Goal: Information Seeking & Learning: Learn about a topic

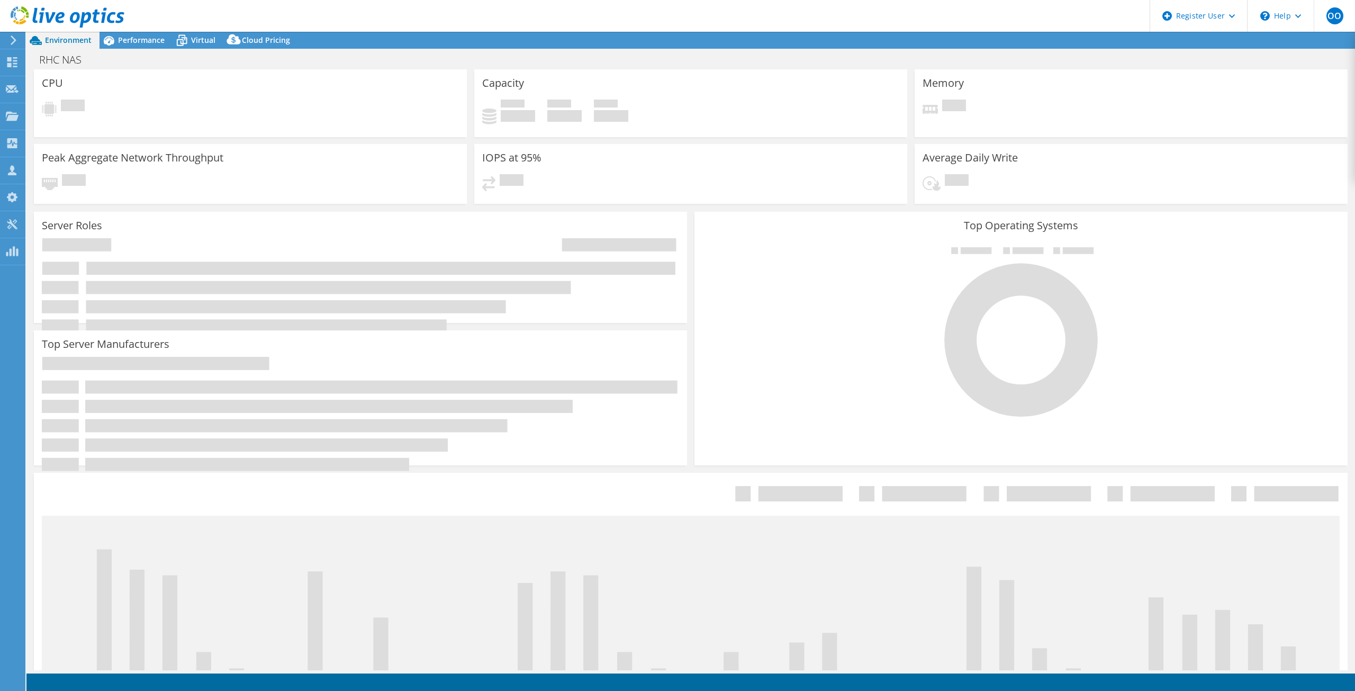
select select "USD"
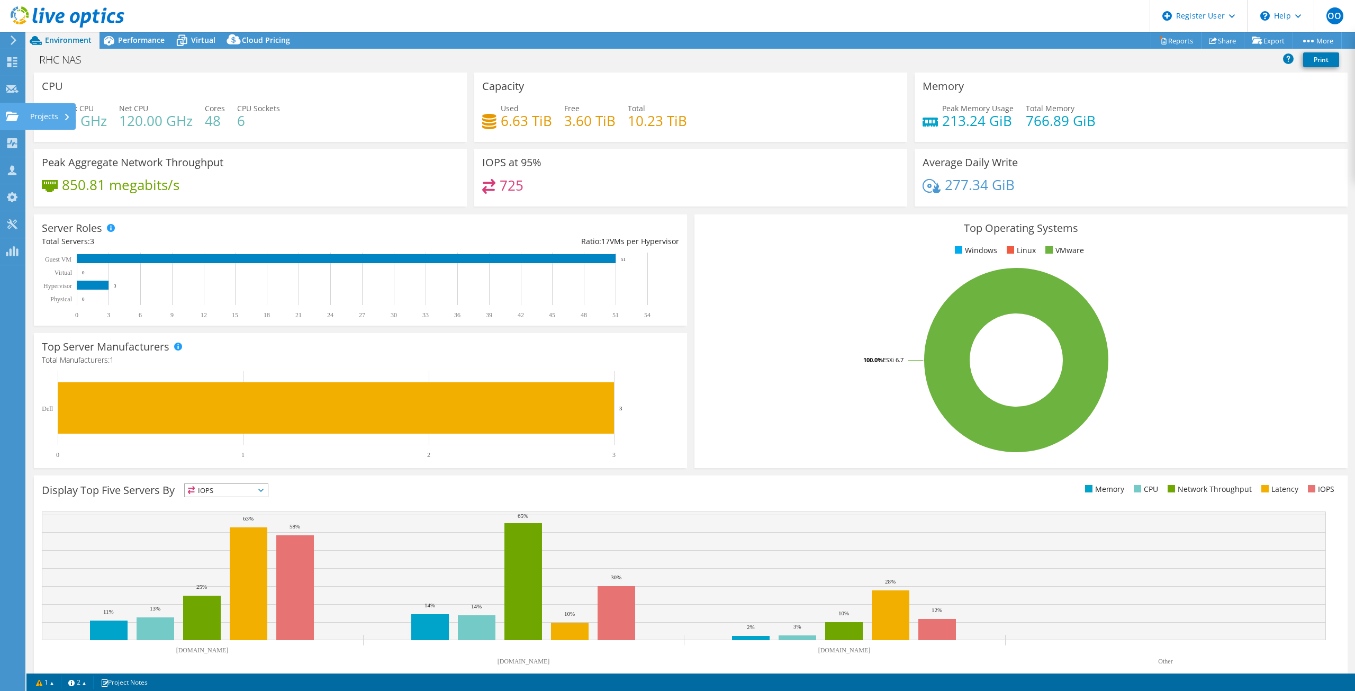
click at [16, 114] on icon at bounding box center [12, 116] width 13 height 10
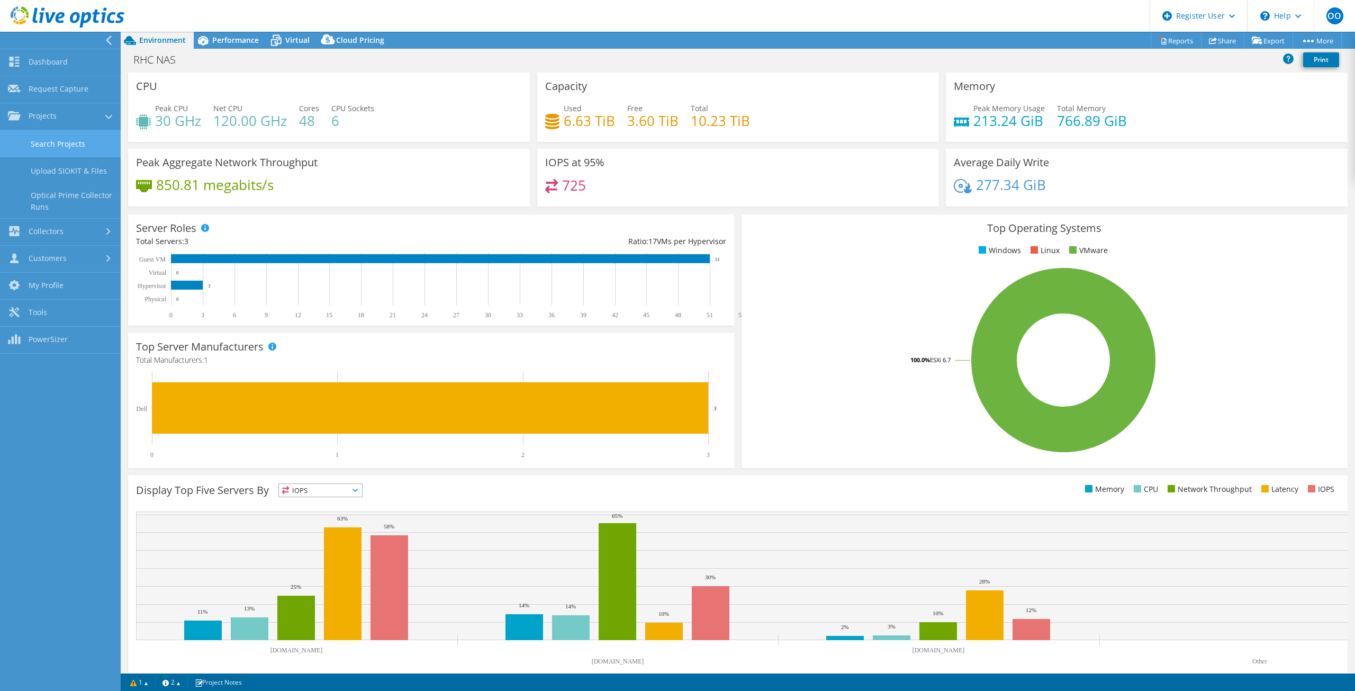
click at [25, 141] on link "Search Projects" at bounding box center [60, 143] width 121 height 27
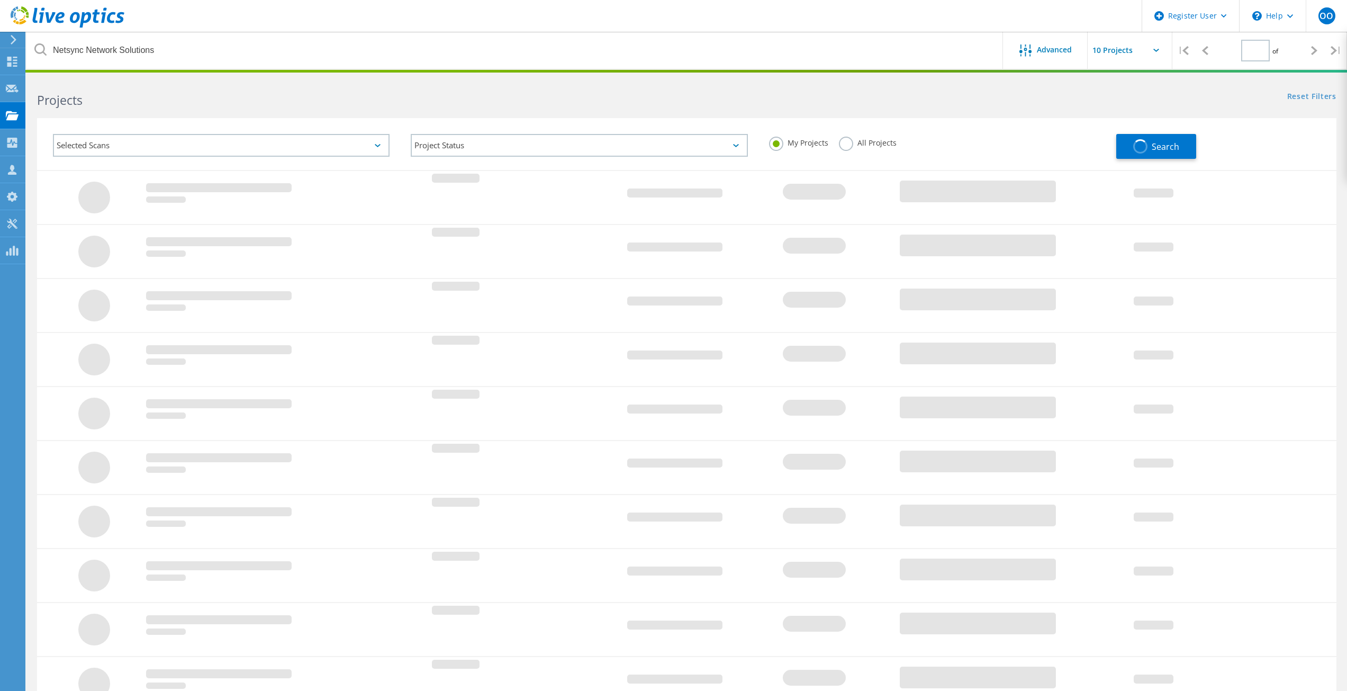
type input "1"
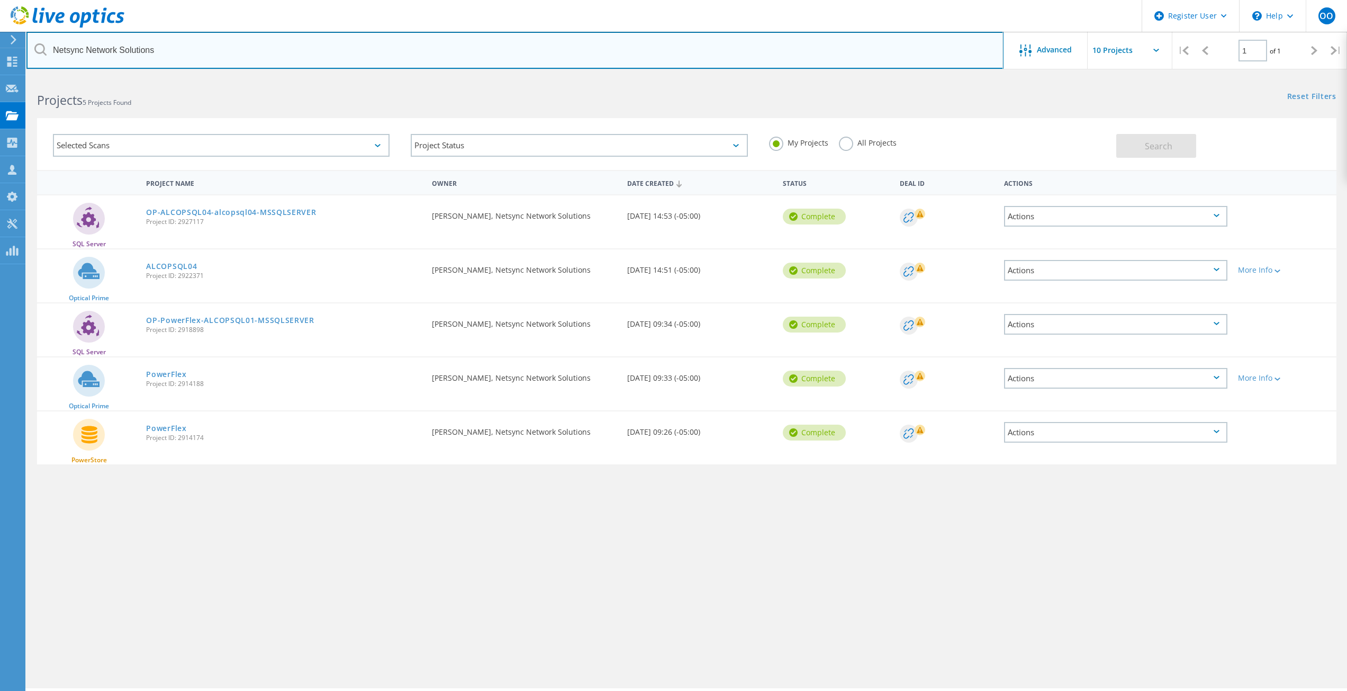
click at [301, 49] on input "Netsync Network Solutions" at bounding box center [514, 50] width 977 height 37
type input "first arkansas"
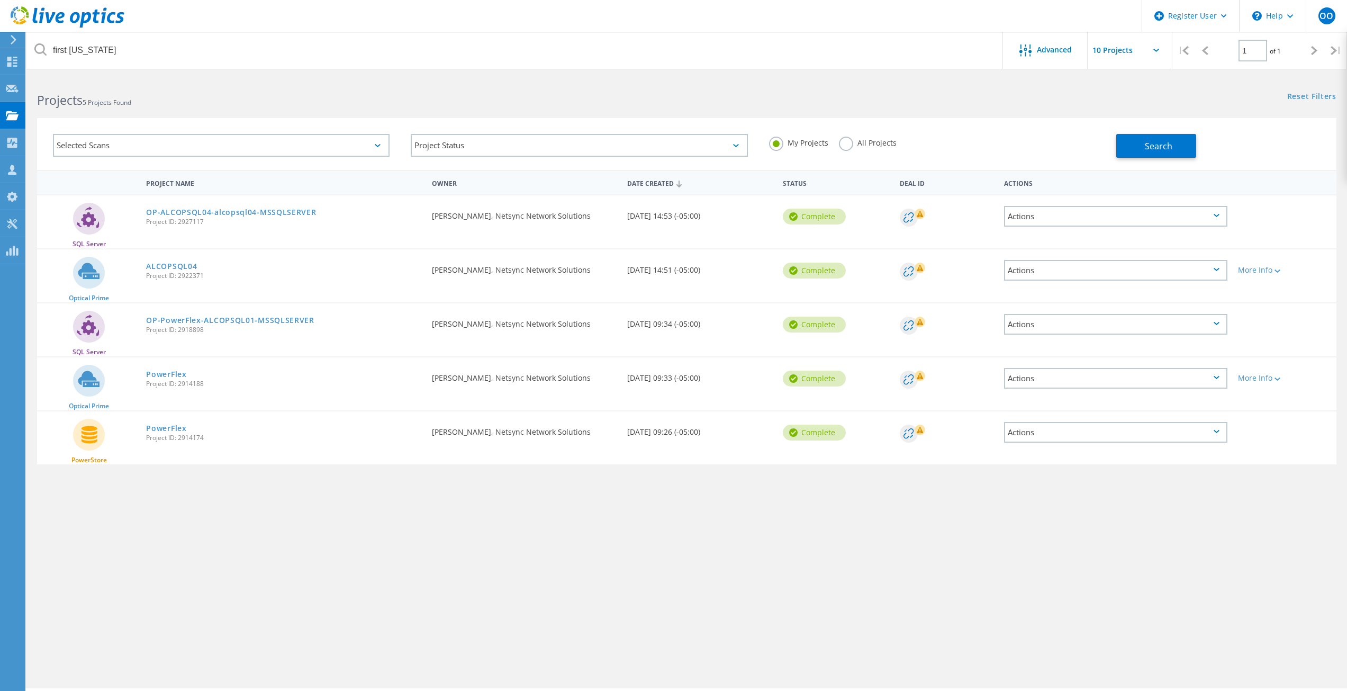
click at [854, 144] on label "All Projects" at bounding box center [868, 142] width 58 height 10
click at [0, 0] on input "All Projects" at bounding box center [0, 0] width 0 height 0
click at [1139, 146] on button "Search" at bounding box center [1156, 146] width 80 height 24
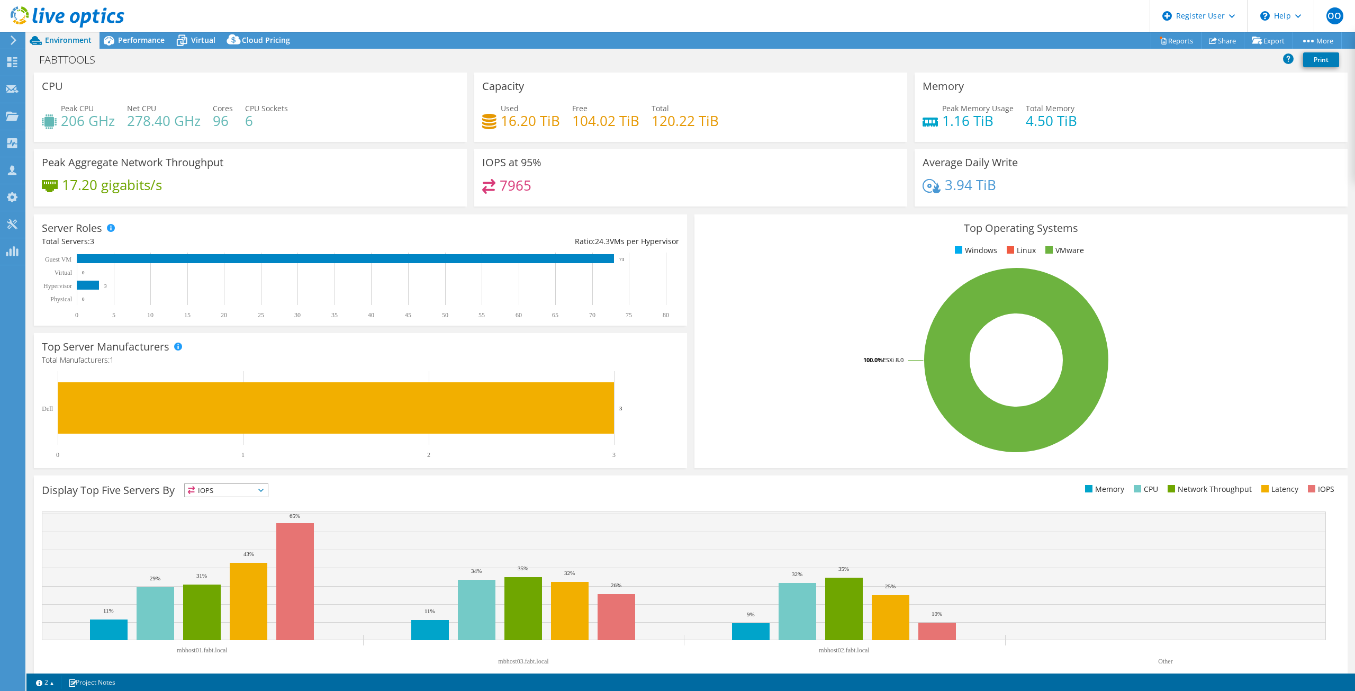
select select "USD"
click at [143, 42] on span "Performance" at bounding box center [141, 40] width 47 height 10
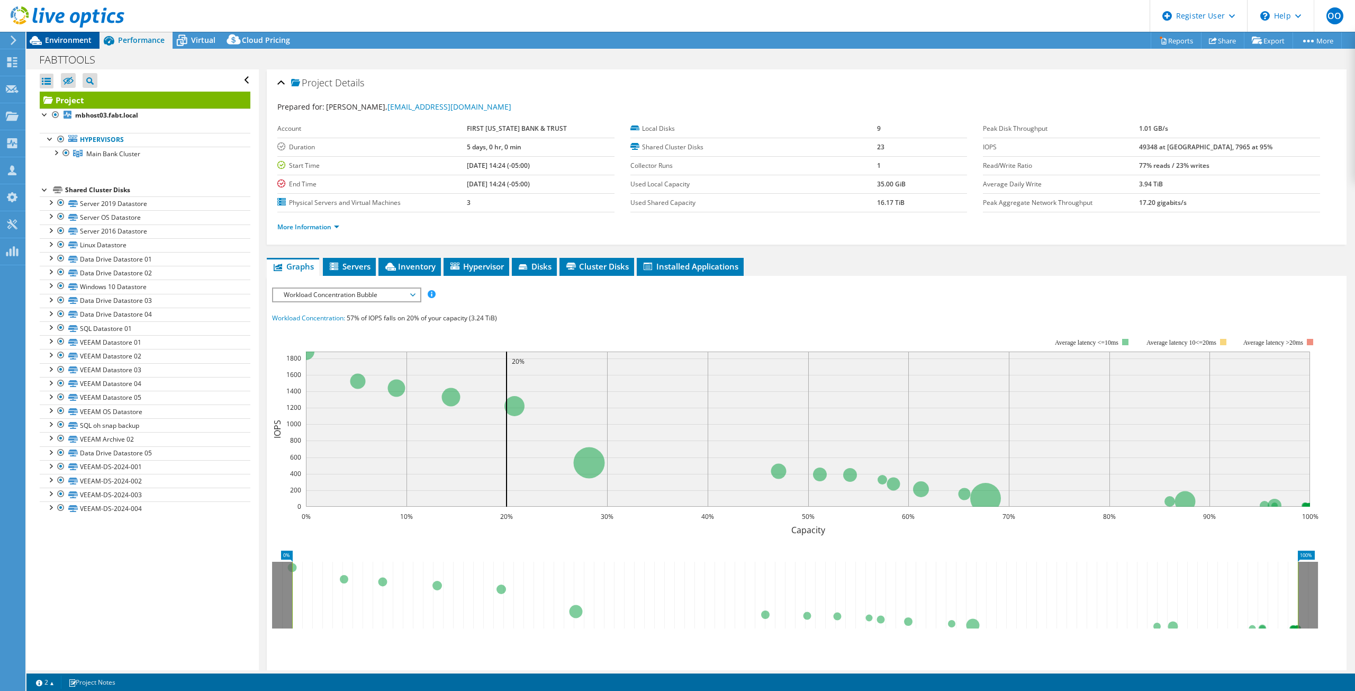
click at [80, 44] on span "Environment" at bounding box center [68, 40] width 47 height 10
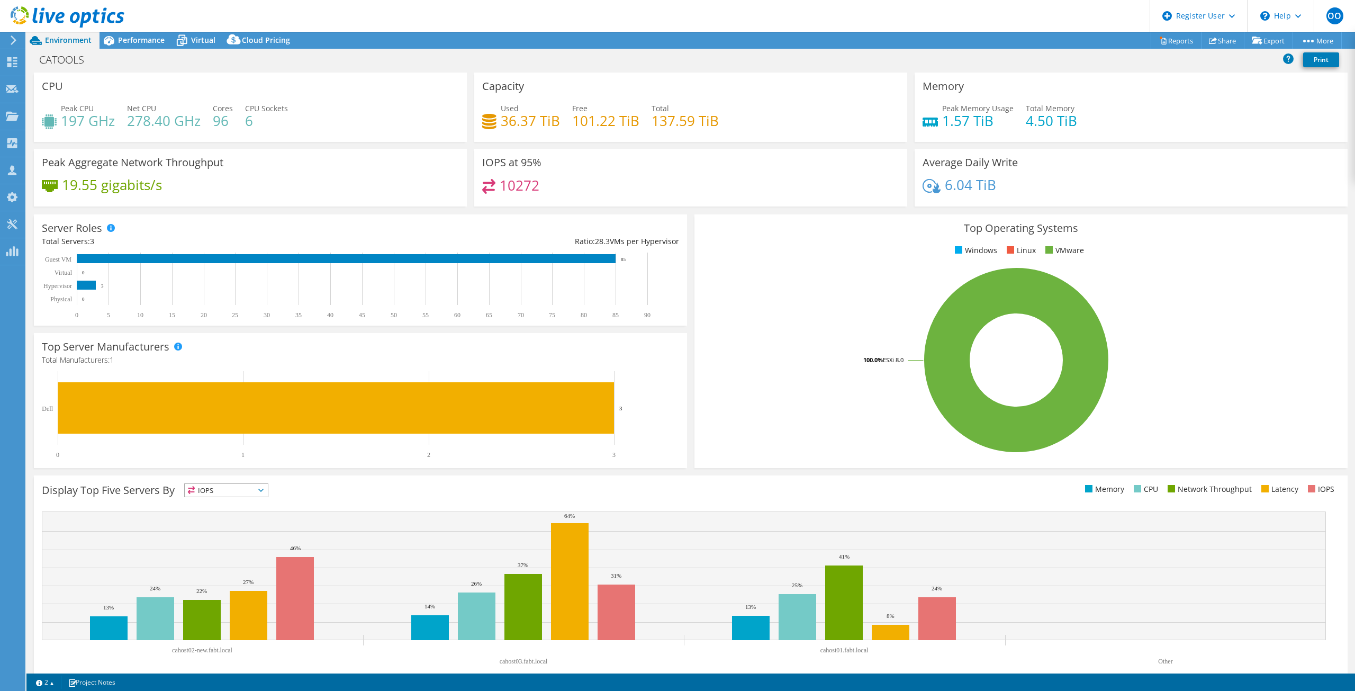
select select "USD"
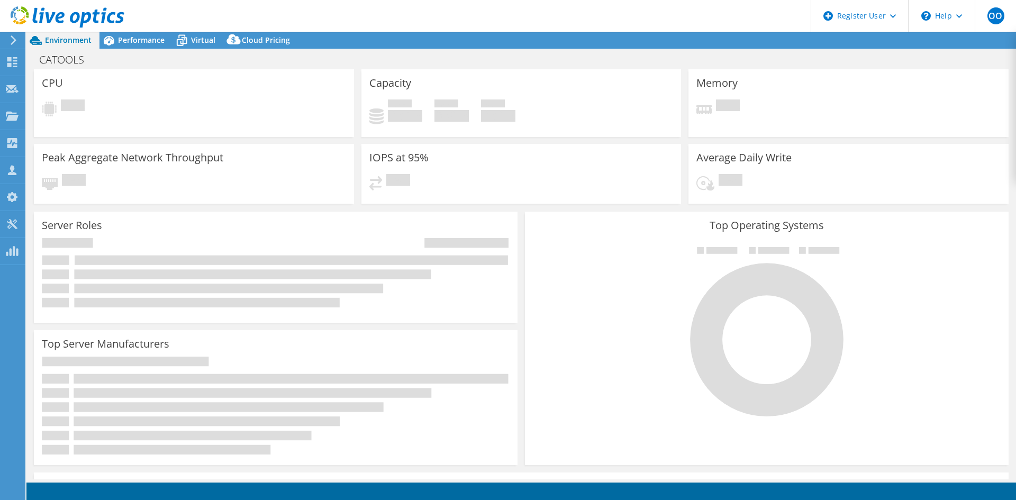
select select "USD"
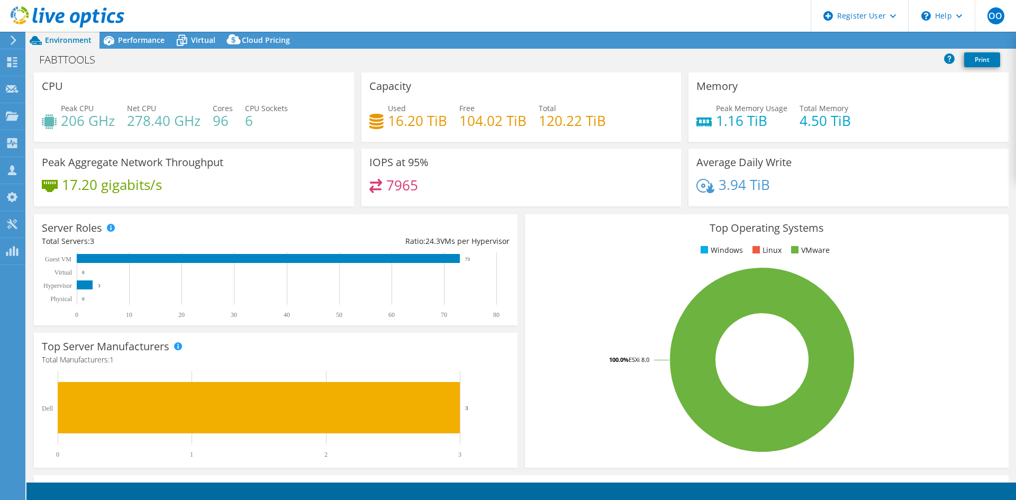
select select "USD"
click at [140, 37] on span "Performance" at bounding box center [141, 40] width 47 height 10
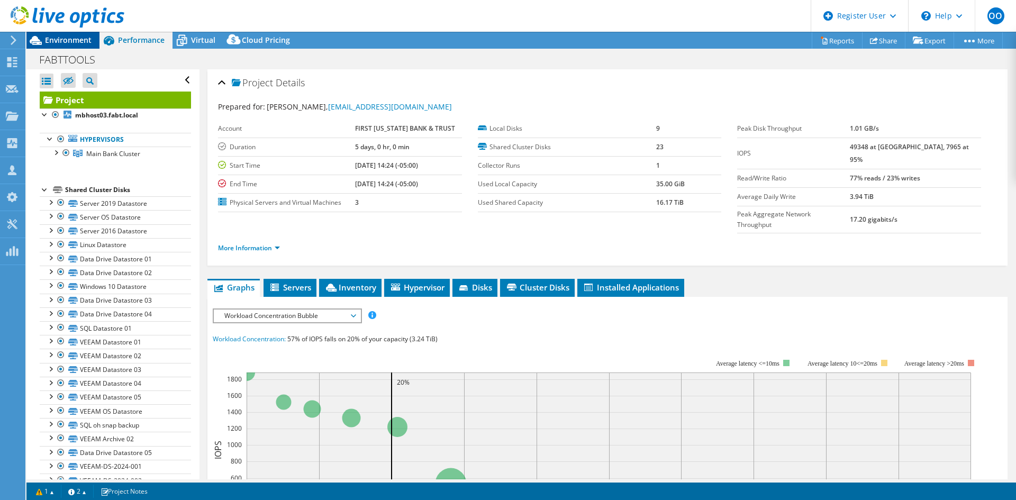
click at [75, 43] on span "Environment" at bounding box center [68, 40] width 47 height 10
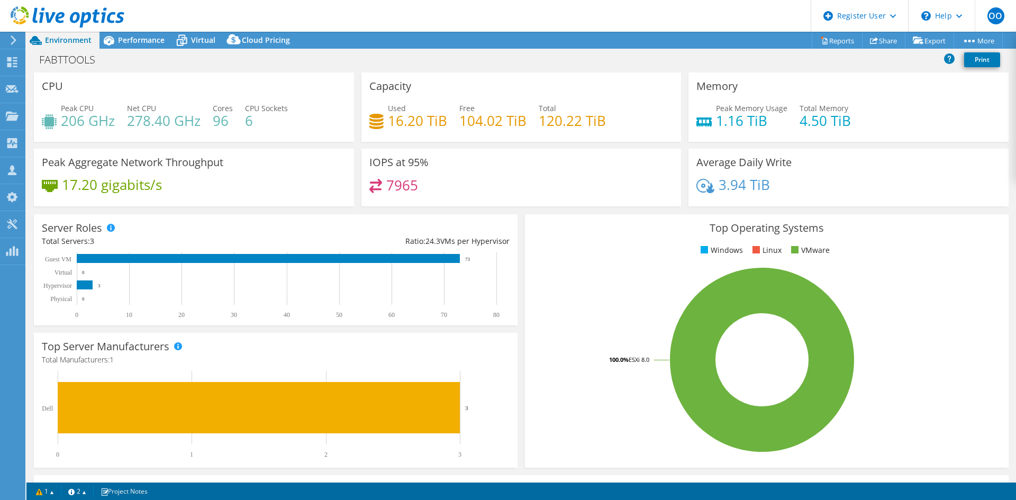
click at [88, 122] on h4 "206 GHz" at bounding box center [88, 121] width 54 height 12
click at [150, 124] on h4 "278.40 GHz" at bounding box center [164, 121] width 74 height 12
click at [276, 126] on div "Peak CPU 206 GHz Net CPU 278.40 GHz Cores 96 CPU Sockets 6" at bounding box center [194, 120] width 304 height 34
click at [422, 117] on h4 "16.20 TiB" at bounding box center [417, 121] width 59 height 12
click at [495, 125] on h4 "104.02 TiB" at bounding box center [492, 121] width 67 height 12
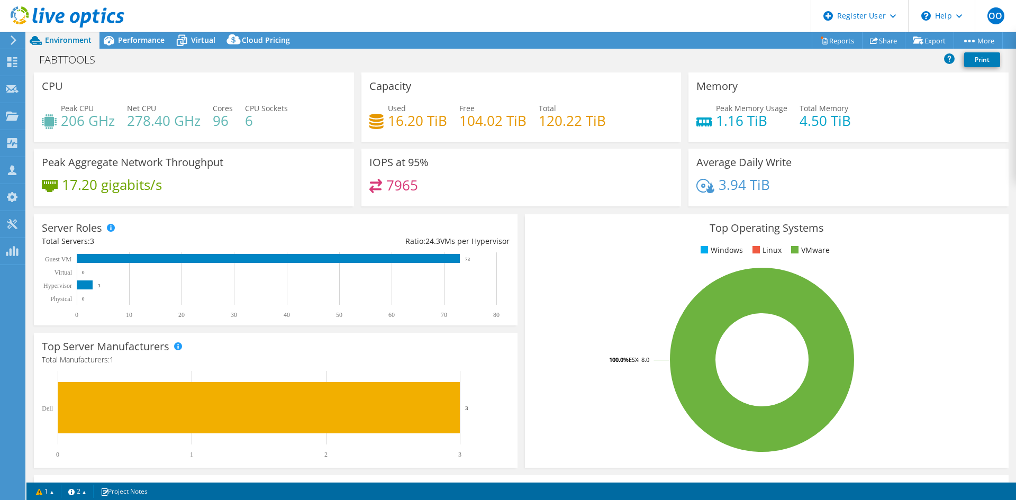
click at [581, 126] on h4 "120.22 TiB" at bounding box center [572, 121] width 67 height 12
click at [721, 126] on h4 "1.16 TiB" at bounding box center [751, 121] width 71 height 12
click at [870, 122] on div "Peak Memory Usage 1.16 TiB Total Memory 4.50 TiB" at bounding box center [848, 120] width 304 height 34
